Goal: Information Seeking & Learning: Learn about a topic

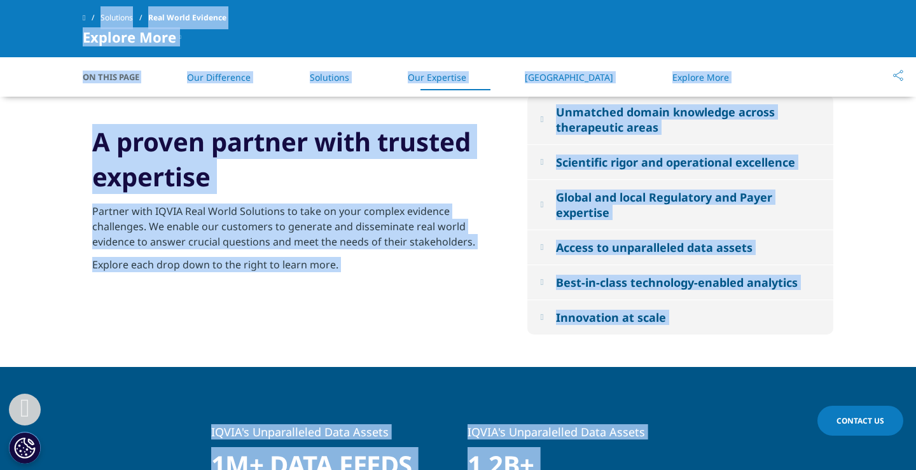
scroll to position [1486, 0]
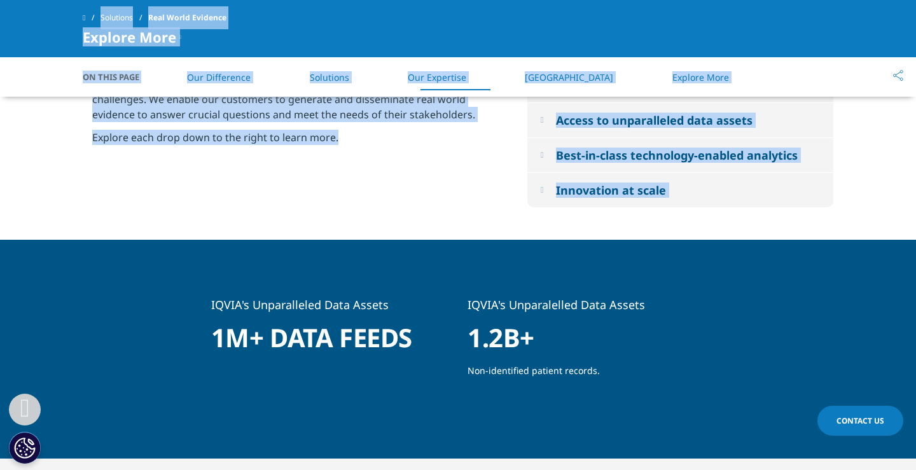
drag, startPoint x: 430, startPoint y: 269, endPoint x: 458, endPoint y: 211, distance: 64.3
click at [458, 211] on div "Clear Search Loading Choose a Region Contact Us" at bounding box center [458, 462] width 916 height 3897
click at [584, 328] on h1 "1.2B+" at bounding box center [585, 342] width 237 height 41
click at [384, 253] on section "IQVIA's Unparalleled Data Assets 1M+ Data feeds [PERSON_NAME]'s Unparalelled Da…" at bounding box center [458, 314] width 916 height 148
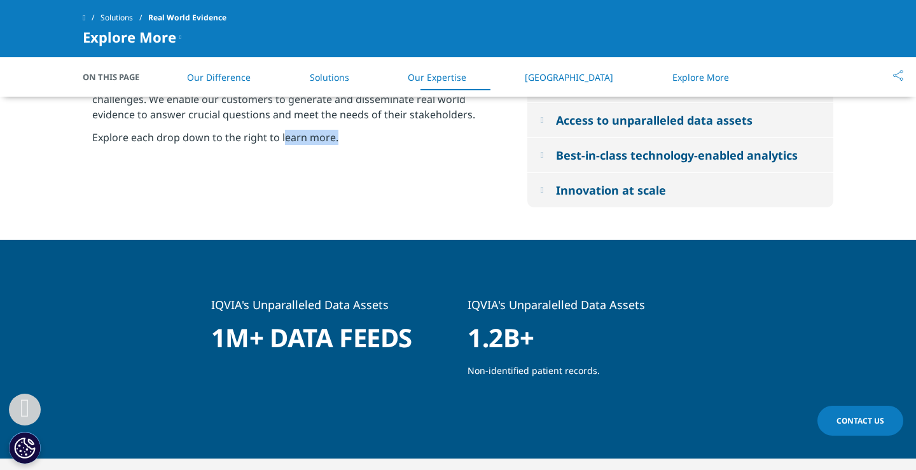
drag, startPoint x: 383, startPoint y: 174, endPoint x: 283, endPoint y: 144, distance: 104.1
click at [283, 144] on div "Partner with IQVIA Real World Solutions to take on your complex evidence challe…" at bounding box center [295, 127] width 406 height 102
click at [577, 80] on link "[GEOGRAPHIC_DATA]" at bounding box center [569, 77] width 88 height 12
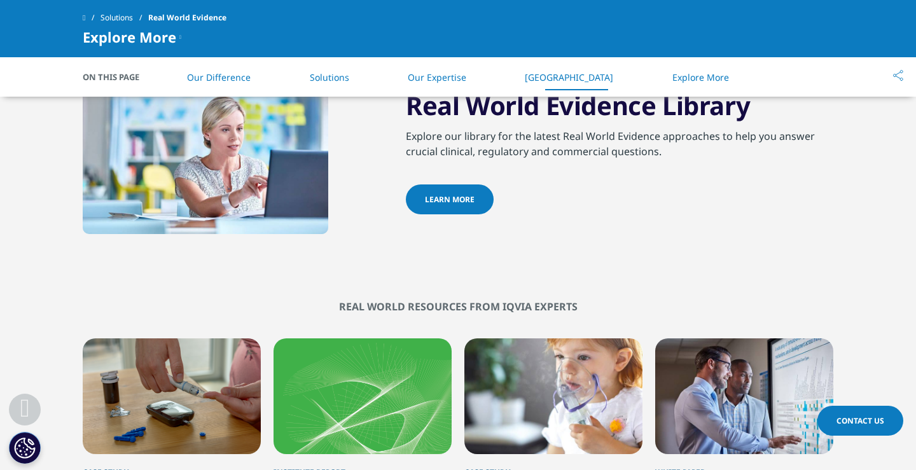
scroll to position [1907, 0]
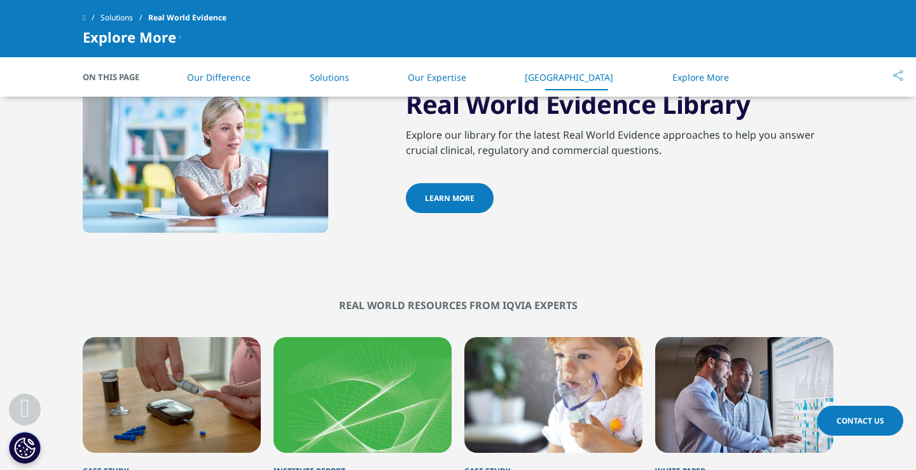
click at [467, 202] on span "Learn More" at bounding box center [450, 198] width 50 height 11
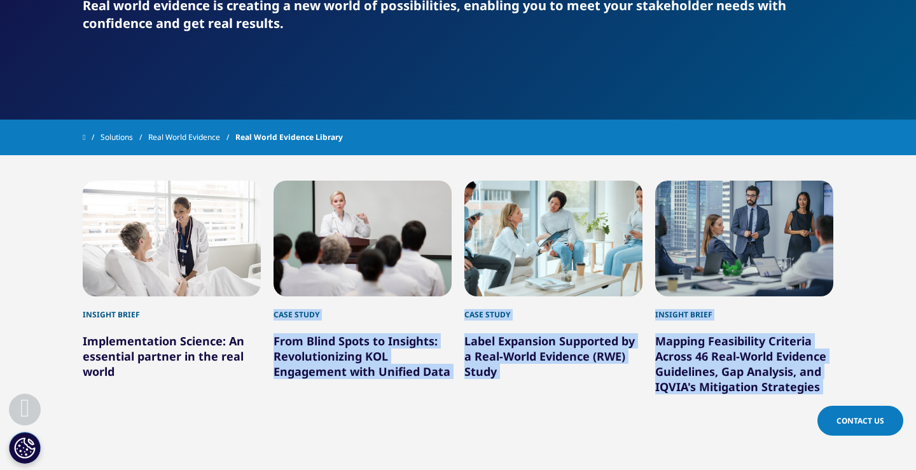
scroll to position [376, 0]
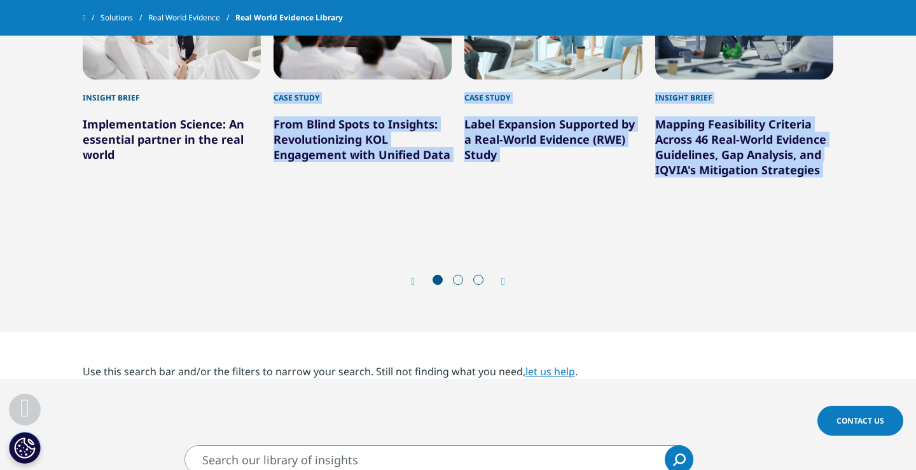
drag, startPoint x: 417, startPoint y: 369, endPoint x: 257, endPoint y: 252, distance: 198.1
click at [257, 252] on div "Insight brief Implementation Science: An essential partner in the real world Ca…" at bounding box center [458, 119] width 750 height 362
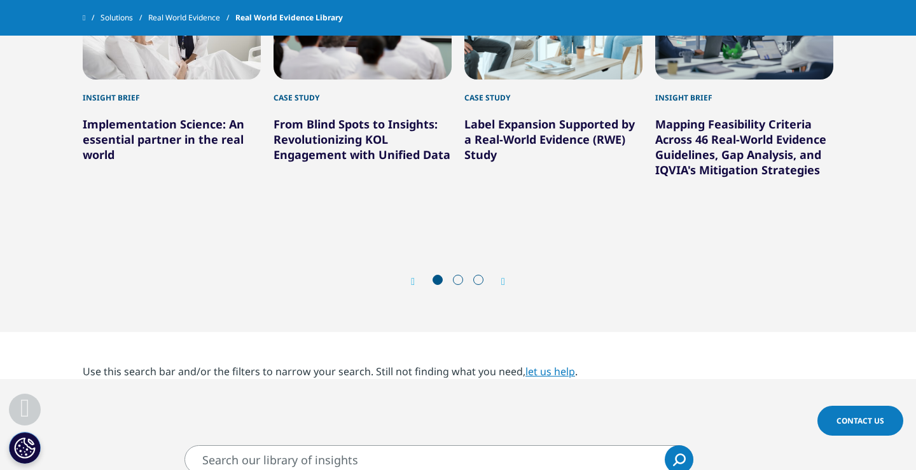
click at [369, 310] on section "Insight brief Implementation Science: An essential partner in the real world Ca…" at bounding box center [458, 135] width 916 height 394
click at [461, 275] on span at bounding box center [458, 280] width 10 height 10
click at [458, 275] on span at bounding box center [458, 280] width 10 height 10
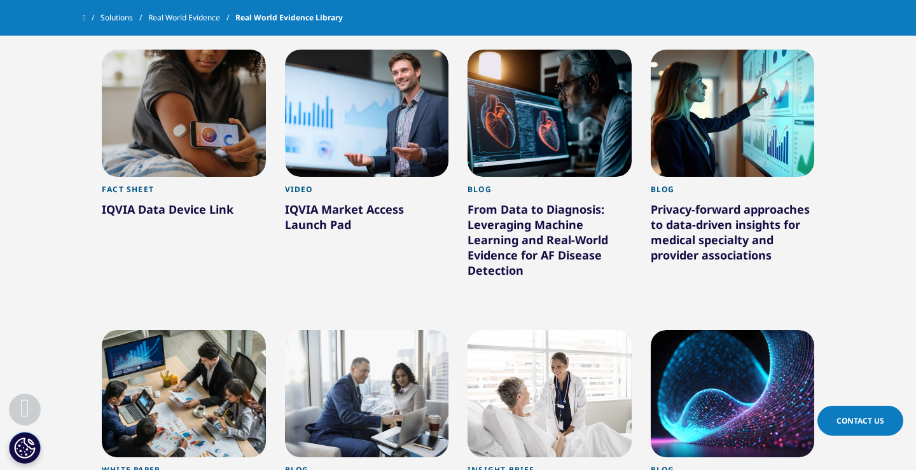
scroll to position [946, 0]
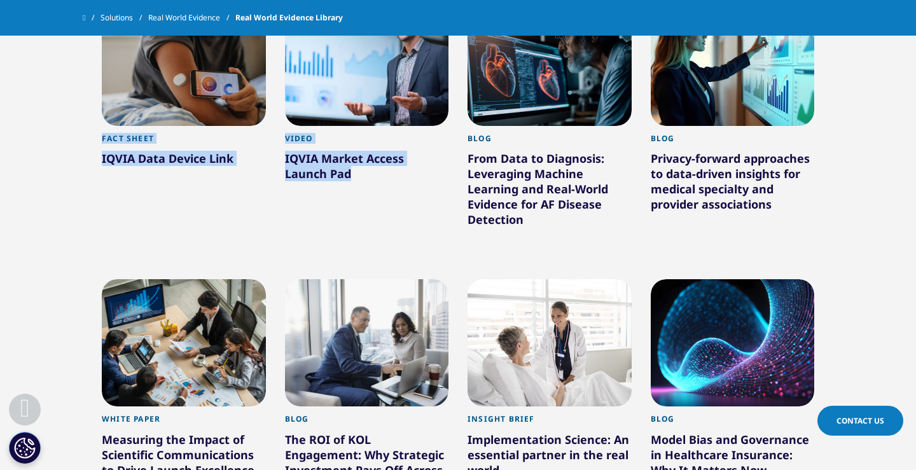
drag, startPoint x: 422, startPoint y: 326, endPoint x: 357, endPoint y: 224, distance: 121.6
click at [357, 224] on div "Clear Search Loading Choose a Region Contact Us" at bounding box center [458, 140] width 916 height 2172
click at [531, 169] on div "From Data to Diagnosis: Leveraging Machine Learning and Real-World Evidence for…" at bounding box center [549, 191] width 164 height 81
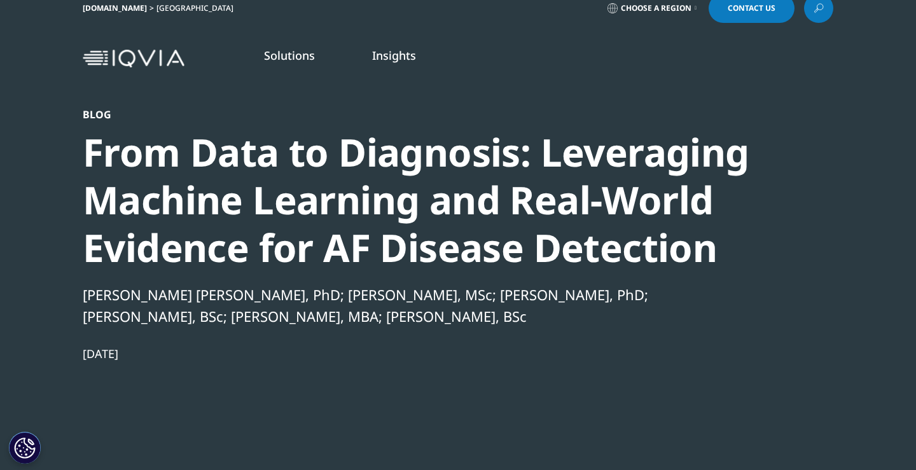
scroll to position [139, 0]
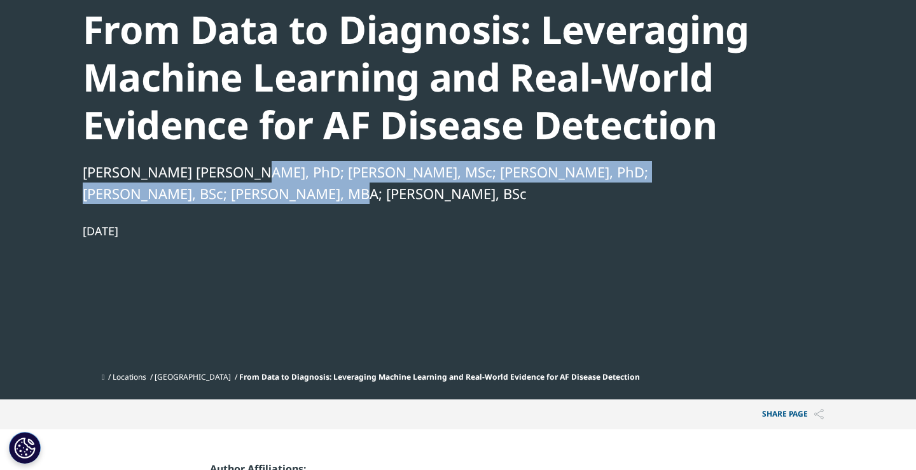
drag, startPoint x: 227, startPoint y: 301, endPoint x: 213, endPoint y: 200, distance: 101.5
click at [213, 200] on div "Vickram S. Tittrea, PhD; Stephen Clarke, MSc; Irene Brusini, PhD; Bassam Bafadh…" at bounding box center [424, 182] width 682 height 43
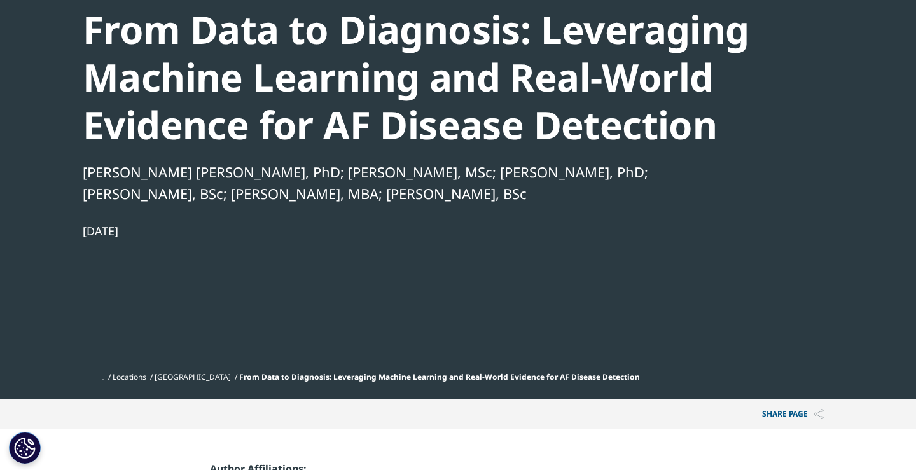
click at [299, 231] on div "Sep 26, 2025" at bounding box center [424, 230] width 682 height 15
drag, startPoint x: 660, startPoint y: 169, endPoint x: 199, endPoint y: 190, distance: 461.6
click at [199, 190] on div "Vickram S. Tittrea, PhD; Stephen Clarke, MSc; Irene Brusini, PhD; Bassam Bafadh…" at bounding box center [424, 182] width 682 height 43
drag, startPoint x: 199, startPoint y: 190, endPoint x: 658, endPoint y: 172, distance: 459.5
click at [658, 172] on div "Vickram S. Tittrea, PhD; Stephen Clarke, MSc; Irene Brusini, PhD; Bassam Bafadh…" at bounding box center [424, 182] width 682 height 43
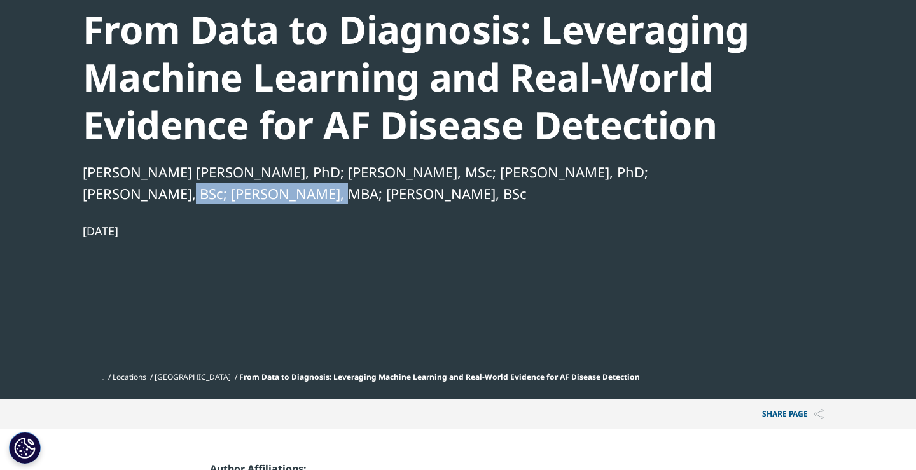
copy div "Itohan Evbuomwan, MBA"
